Goal: Transaction & Acquisition: Purchase product/service

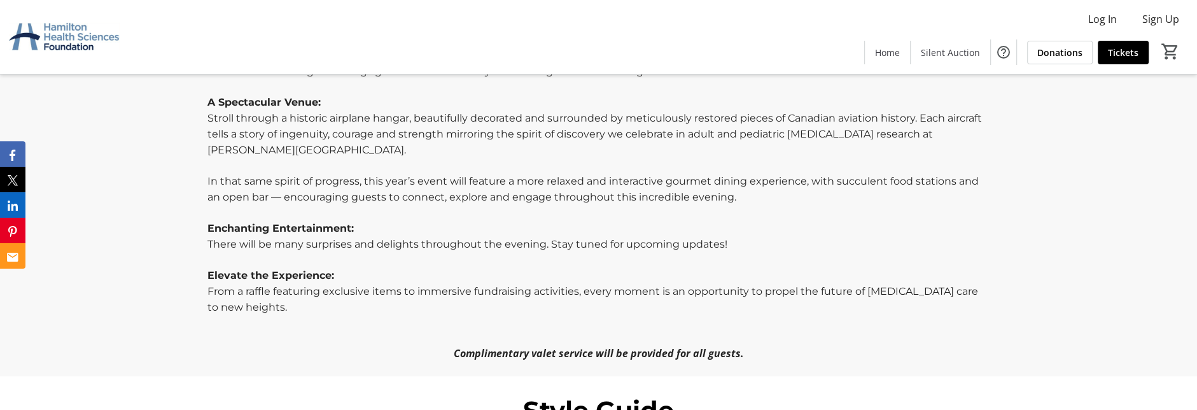
scroll to position [742, 0]
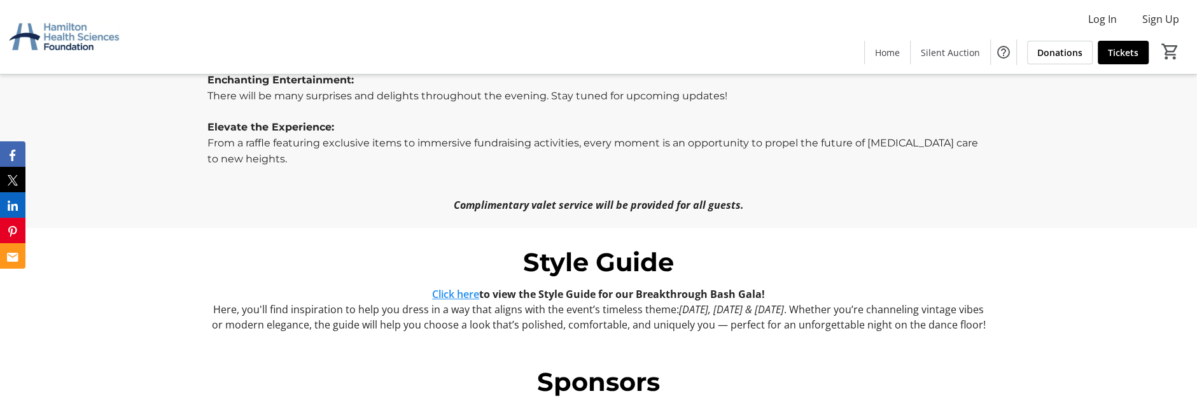
click at [444, 287] on link "Click here" at bounding box center [455, 294] width 47 height 14
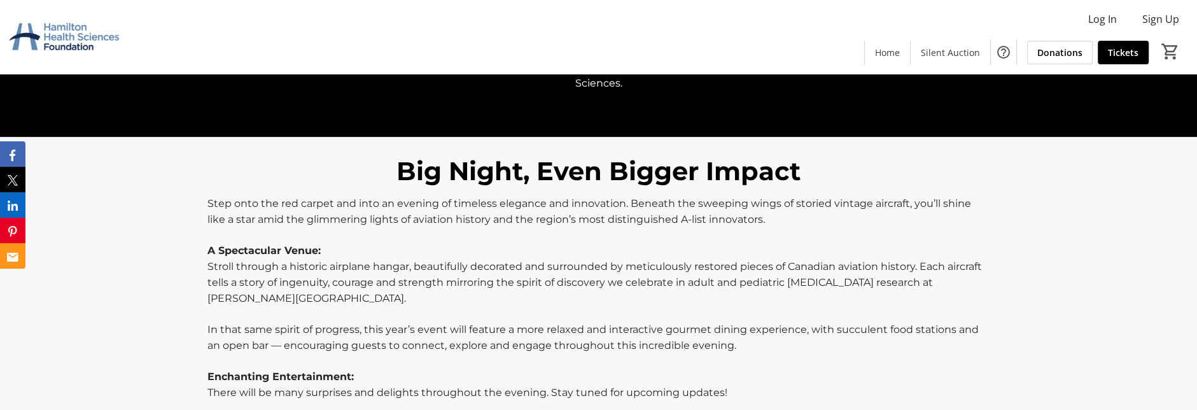
scroll to position [0, 0]
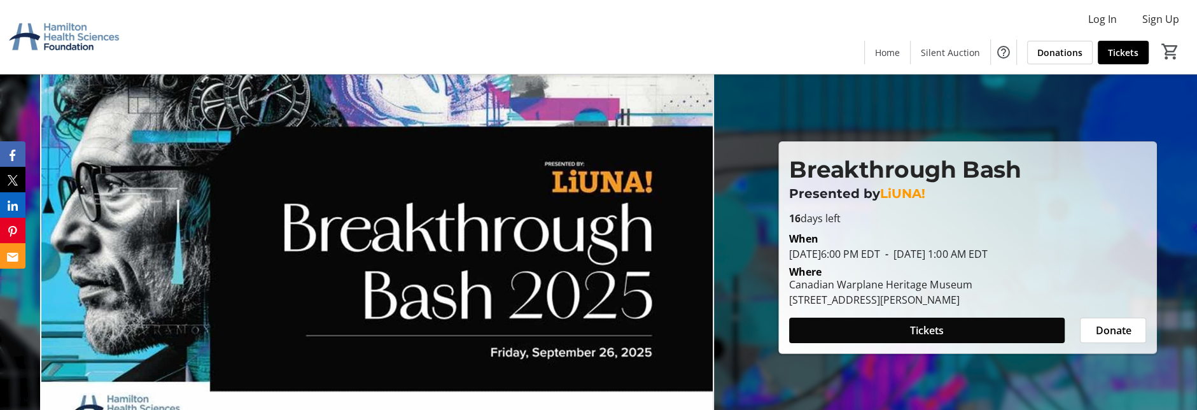
click at [912, 332] on span "Tickets" at bounding box center [927, 330] width 34 height 15
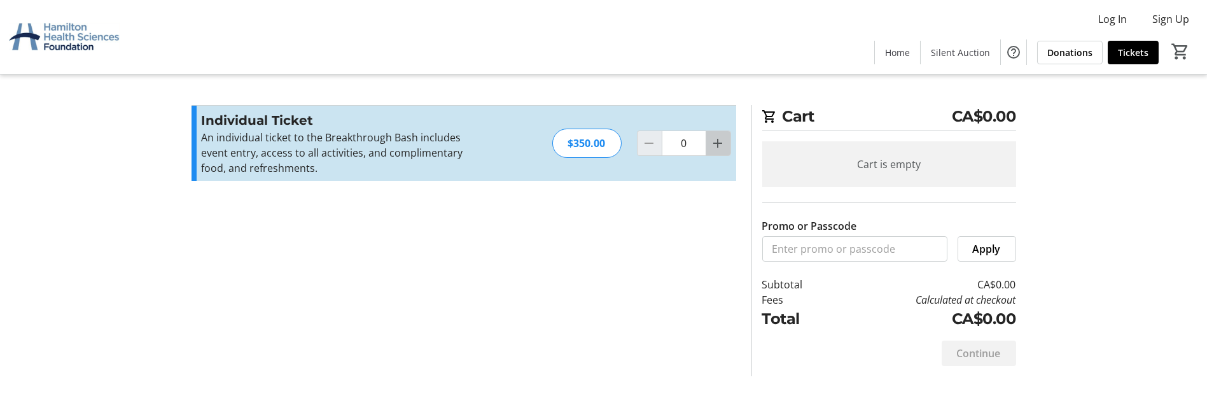
click at [715, 143] on mat-icon "Increment by one" at bounding box center [718, 143] width 15 height 15
type input "2"
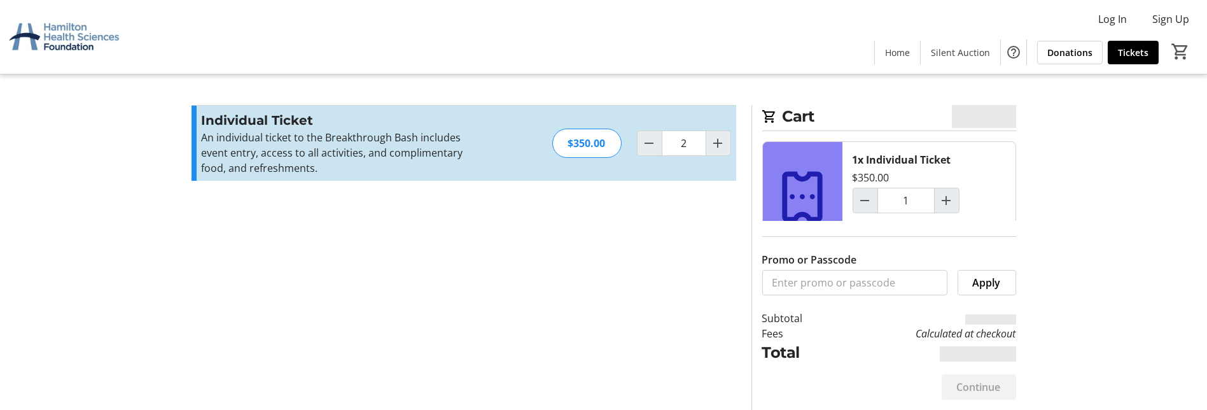
type input "2"
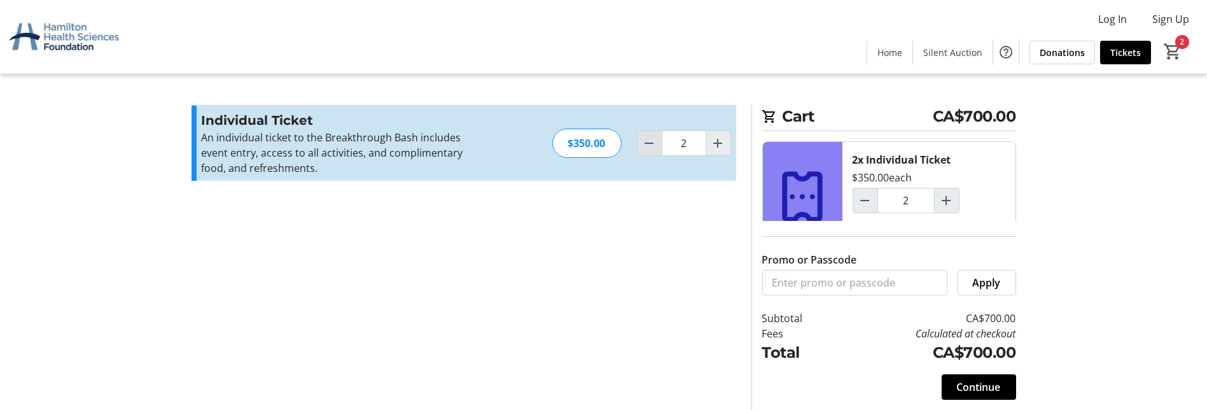
click at [652, 146] on mat-icon "Decrement by one" at bounding box center [649, 143] width 15 height 15
type input "0"
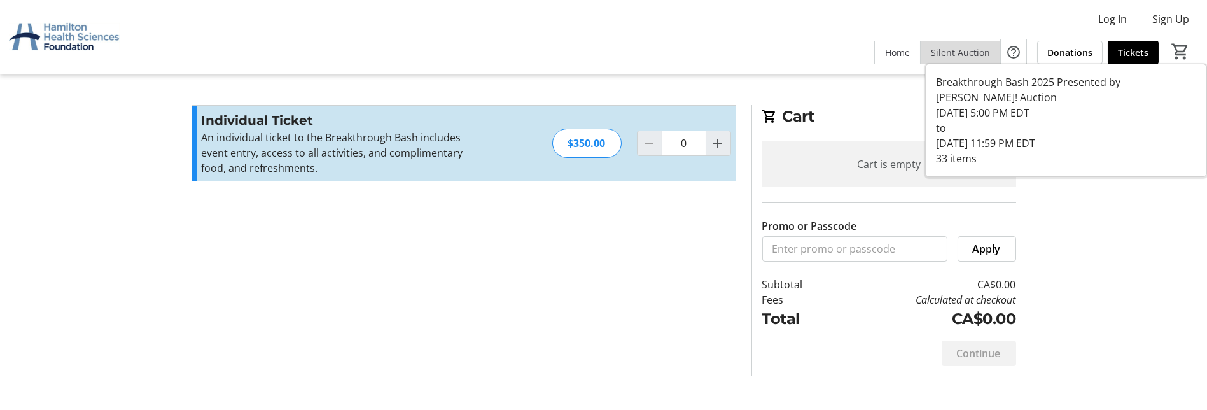
click at [967, 52] on span "Silent Auction" at bounding box center [960, 52] width 59 height 13
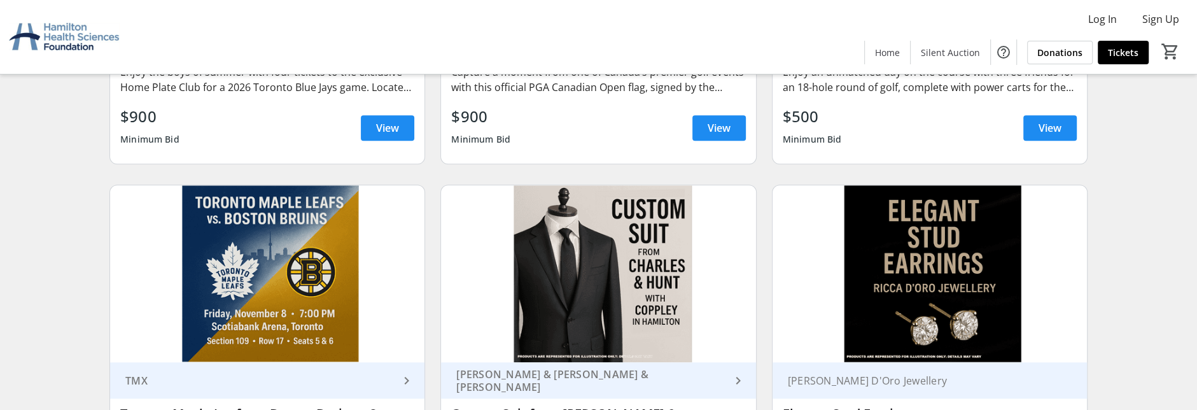
scroll to position [1336, 0]
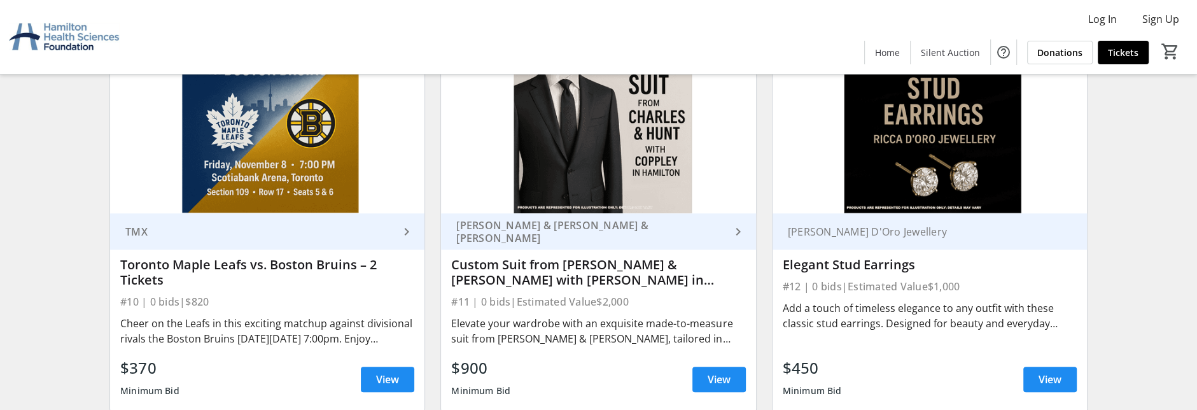
click at [546, 227] on div "[PERSON_NAME] & [PERSON_NAME] & [PERSON_NAME]" at bounding box center [590, 231] width 279 height 25
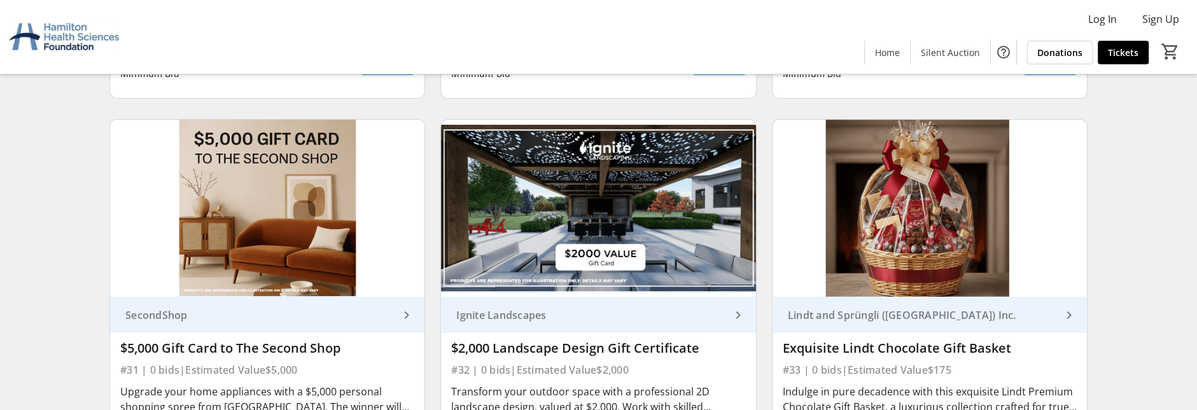
scroll to position [4118, 0]
